Goal: Subscribe to service/newsletter

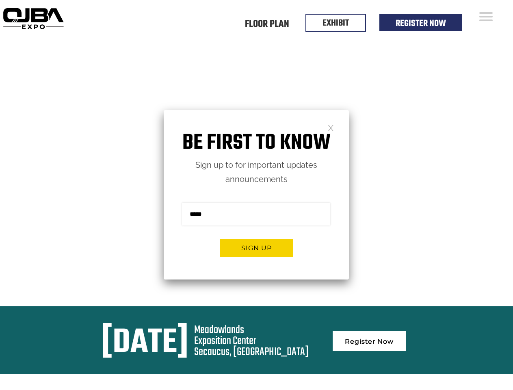
click at [256, 195] on form "Sign me up for the newsletter! ******* Sign up" at bounding box center [256, 233] width 185 height 93
click at [256, 248] on button "Sign up" at bounding box center [256, 248] width 73 height 18
